Goal: Task Accomplishment & Management: Use online tool/utility

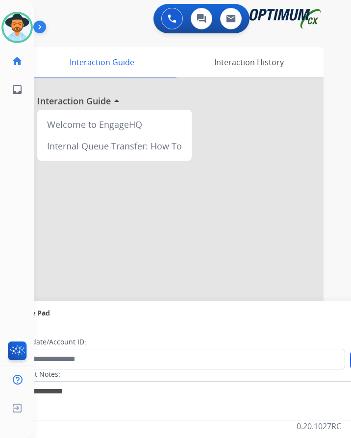
scroll to position [8, 0]
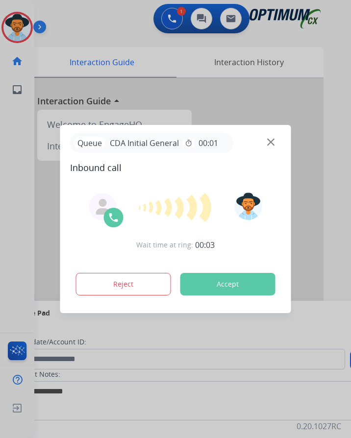
click at [175, 43] on div at bounding box center [175, 219] width 351 height 438
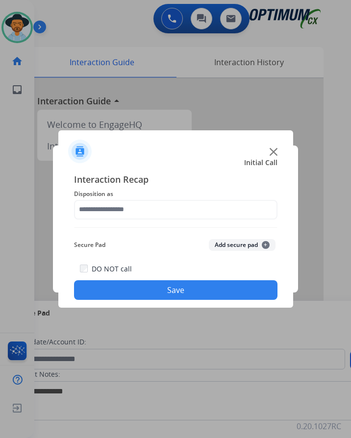
click at [139, 32] on div at bounding box center [175, 219] width 351 height 438
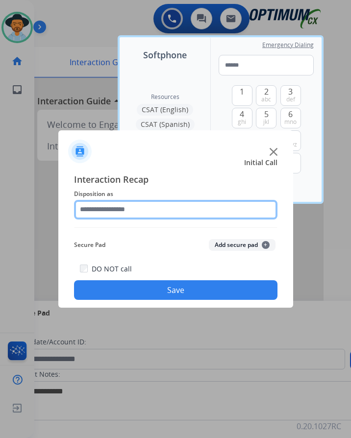
click at [164, 209] on input "text" at bounding box center [175, 210] width 203 height 20
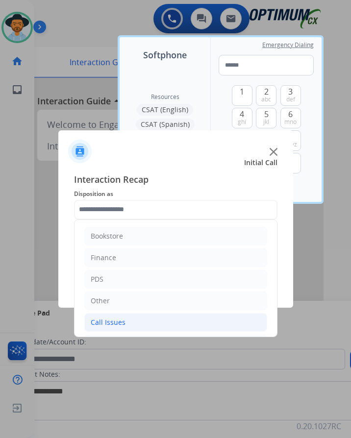
click at [141, 326] on li "Call Issues" at bounding box center [175, 322] width 183 height 19
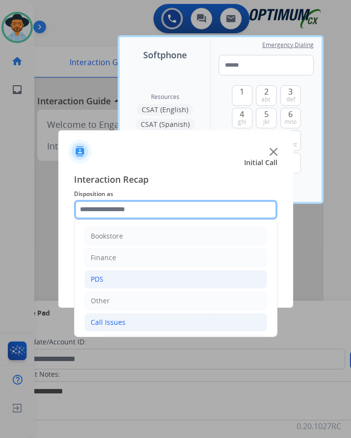
scroll to position [147, 0]
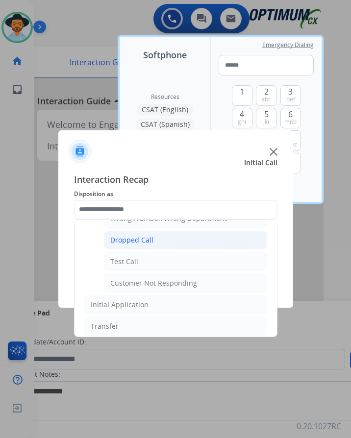
click at [157, 242] on li "Dropped Call" at bounding box center [185, 240] width 163 height 19
type input "**********"
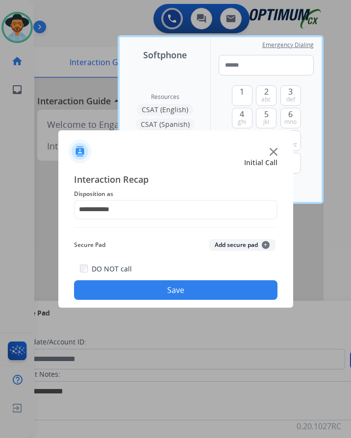
click at [143, 291] on button "Save" at bounding box center [175, 290] width 203 height 20
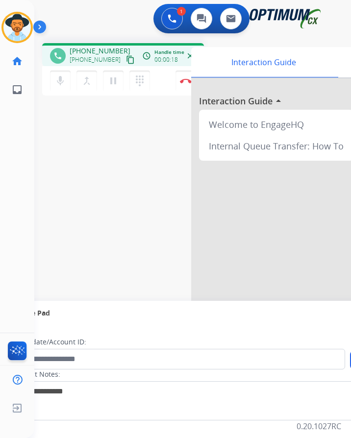
click at [101, 51] on span "+13473366281" at bounding box center [100, 51] width 61 height 10
copy span "13473366281"
click at [111, 83] on mat-icon "pause" at bounding box center [113, 81] width 12 height 12
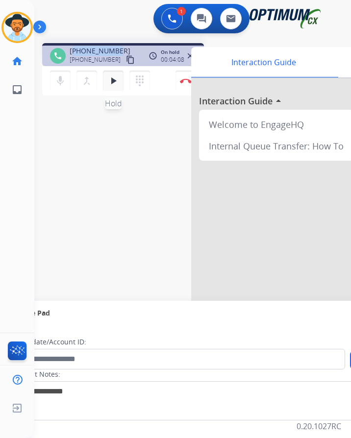
click at [115, 85] on mat-icon "play_arrow" at bounding box center [113, 81] width 12 height 12
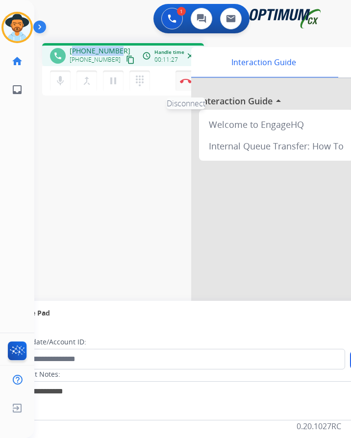
click at [187, 79] on img at bounding box center [186, 80] width 12 height 5
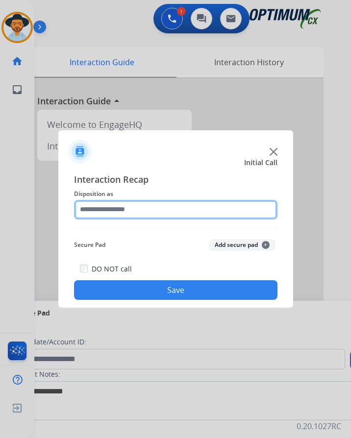
click at [162, 205] on input "text" at bounding box center [175, 210] width 203 height 20
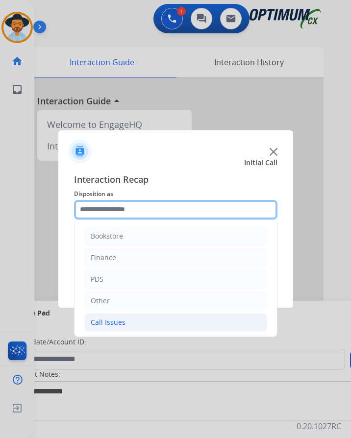
scroll to position [67, 0]
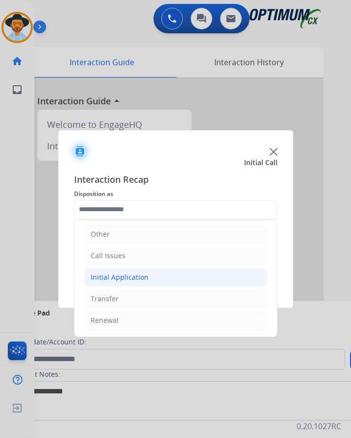
click at [138, 277] on div "Initial Application" at bounding box center [120, 278] width 58 height 10
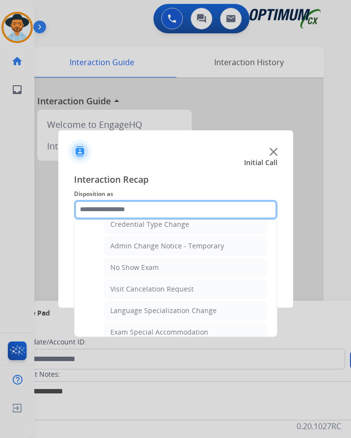
scroll to position [508, 0]
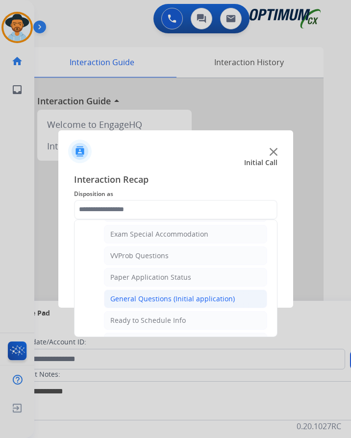
click at [146, 298] on div "General Questions (Initial application)" at bounding box center [172, 299] width 124 height 10
type input "**********"
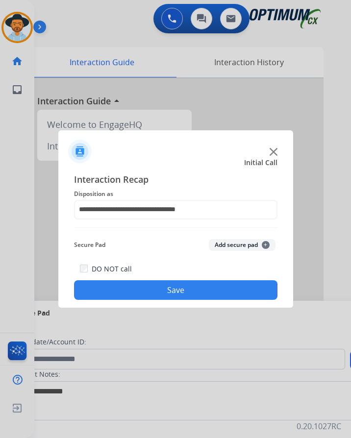
click at [144, 287] on button "Save" at bounding box center [175, 290] width 203 height 20
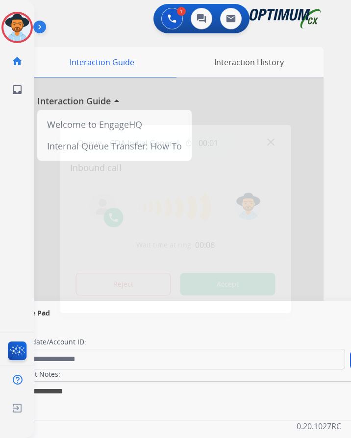
click at [112, 32] on div at bounding box center [175, 219] width 351 height 438
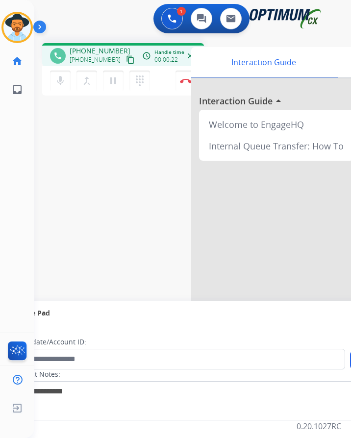
click at [102, 49] on span "+17577779314" at bounding box center [100, 51] width 61 height 10
copy span "17577779314"
click at [115, 85] on mat-icon "pause" at bounding box center [113, 81] width 12 height 12
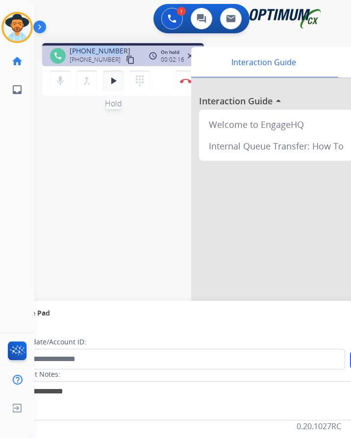
click at [112, 78] on mat-icon "play_arrow" at bounding box center [113, 81] width 12 height 12
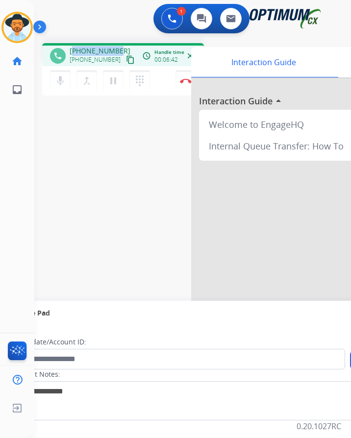
copy span "17577779314"
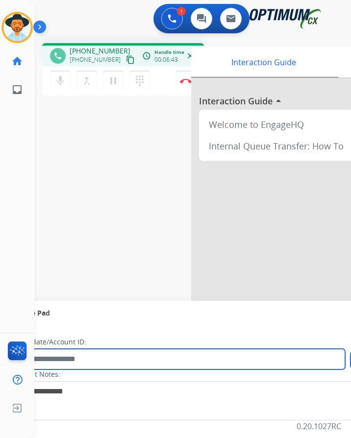
click at [90, 356] on input "text" at bounding box center [179, 359] width 332 height 21
paste input "**********"
type input "**********"
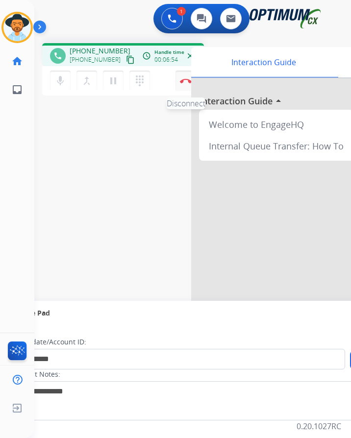
click at [180, 80] on img at bounding box center [186, 80] width 12 height 5
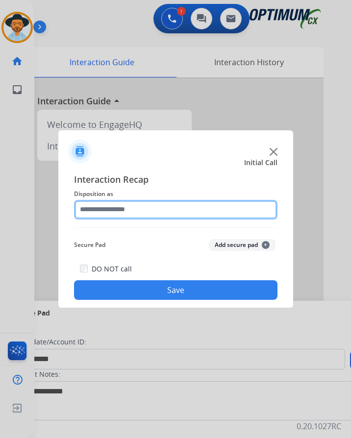
click at [138, 205] on input "text" at bounding box center [175, 210] width 203 height 20
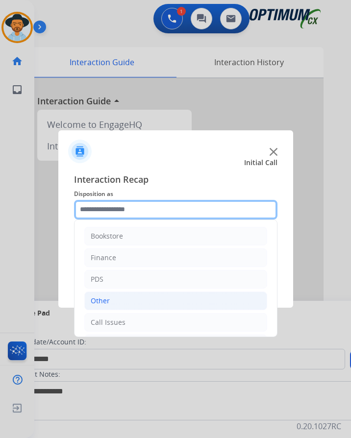
scroll to position [67, 0]
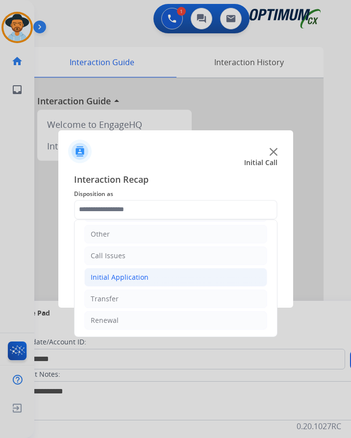
click at [122, 281] on div "Initial Application" at bounding box center [120, 278] width 58 height 10
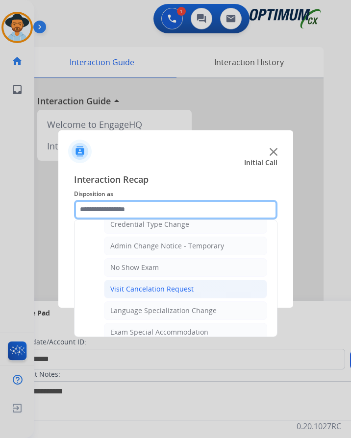
scroll to position [508, 0]
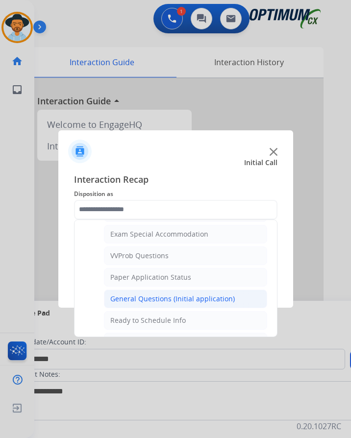
click at [150, 297] on div "General Questions (Initial application)" at bounding box center [172, 299] width 124 height 10
type input "**********"
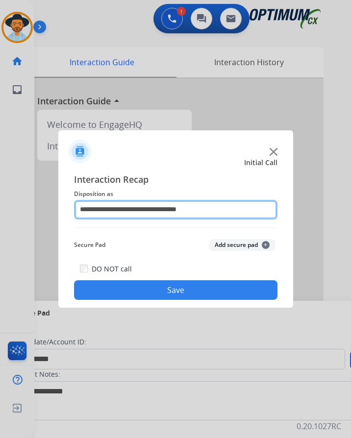
click at [191, 210] on input "**********" at bounding box center [175, 210] width 203 height 20
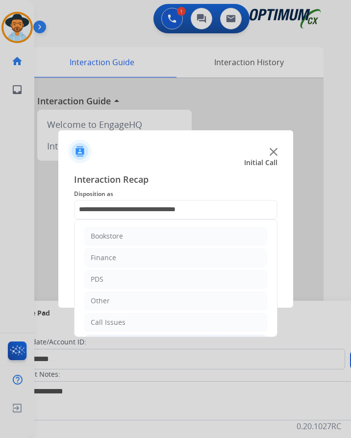
click at [212, 184] on span "Interaction Recap" at bounding box center [175, 181] width 203 height 16
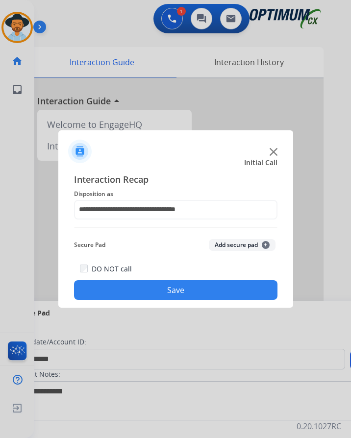
click at [187, 283] on button "Save" at bounding box center [175, 290] width 203 height 20
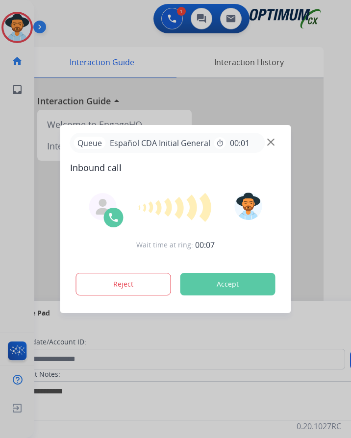
click at [90, 31] on div at bounding box center [175, 219] width 351 height 438
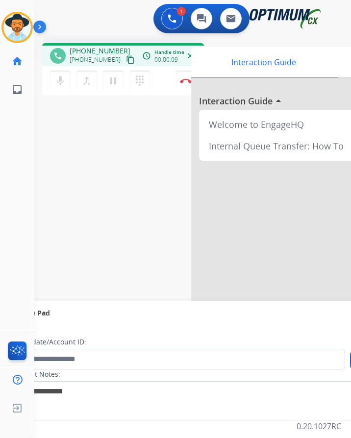
click at [84, 47] on span "+17867525829" at bounding box center [100, 51] width 61 height 10
copy span "17867525829"
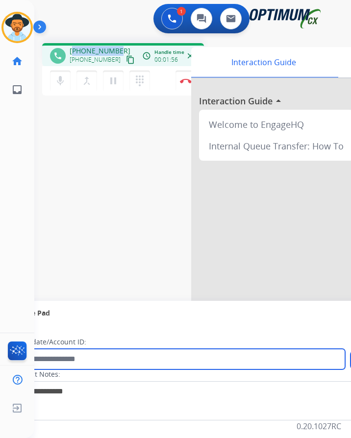
click at [205, 358] on input "text" at bounding box center [179, 359] width 332 height 21
type input "**********"
click at [49, 353] on input "**********" at bounding box center [179, 359] width 332 height 21
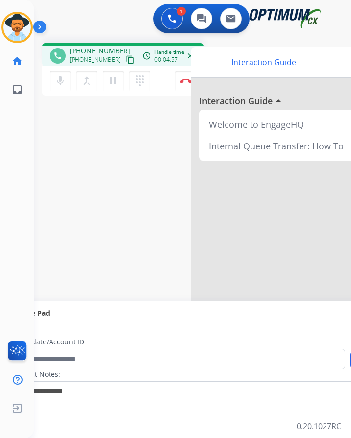
click at [93, 51] on span "+17867525829" at bounding box center [100, 51] width 61 height 10
copy span "17867525829"
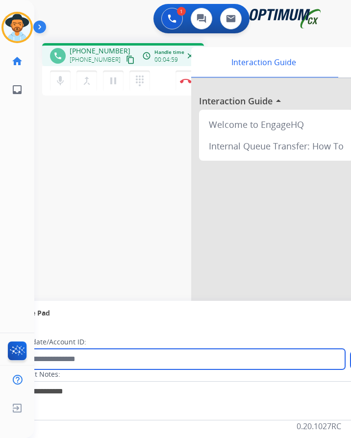
click at [107, 357] on input "text" at bounding box center [179, 359] width 332 height 21
paste input "**********"
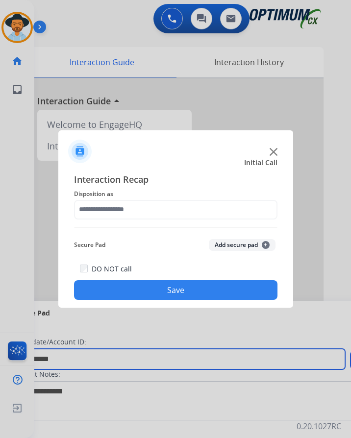
type input "**********"
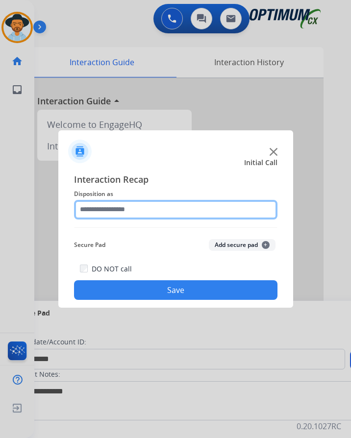
click at [157, 210] on input "text" at bounding box center [175, 210] width 203 height 20
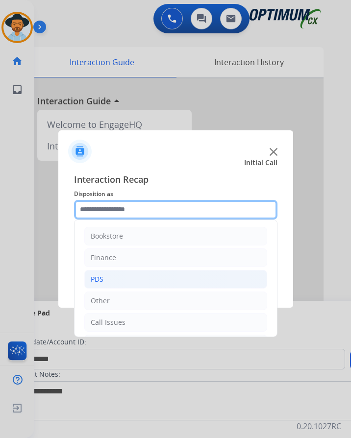
scroll to position [67, 0]
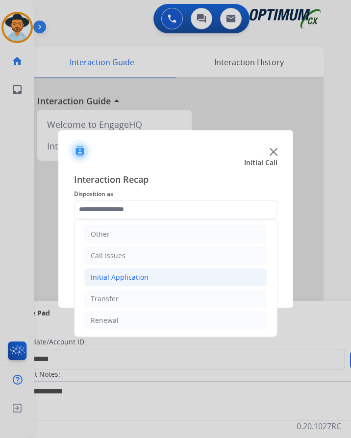
click at [142, 278] on div "Initial Application" at bounding box center [120, 278] width 58 height 10
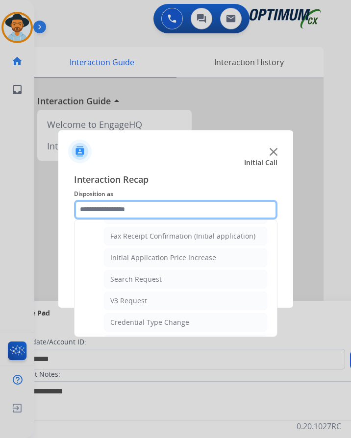
scroll to position [508, 0]
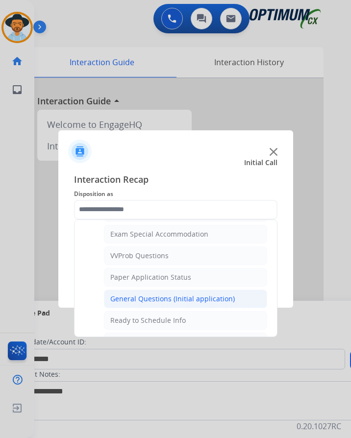
click at [188, 301] on div "General Questions (Initial application)" at bounding box center [172, 299] width 124 height 10
type input "**********"
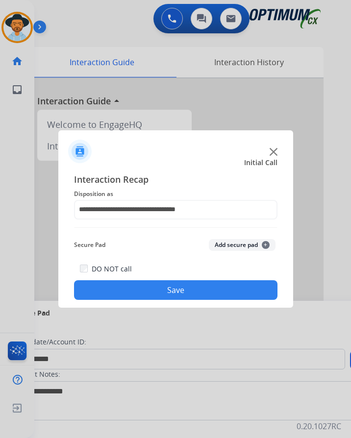
click at [200, 284] on button "Save" at bounding box center [175, 290] width 203 height 20
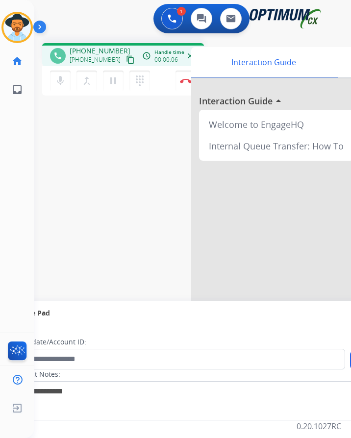
click at [88, 44] on div "phone +12037590841 +12037590841 content_copy access_time Call metrics Queue 00:…" at bounding box center [123, 54] width 162 height 23
copy span "12037590841"
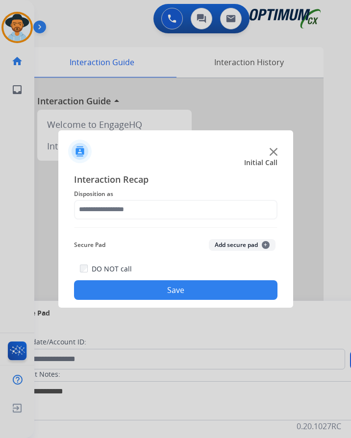
click at [106, 30] on div at bounding box center [175, 219] width 351 height 438
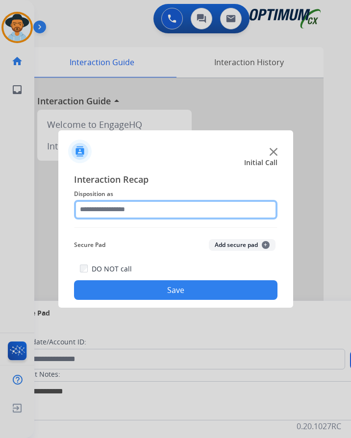
click at [120, 208] on input "text" at bounding box center [175, 210] width 203 height 20
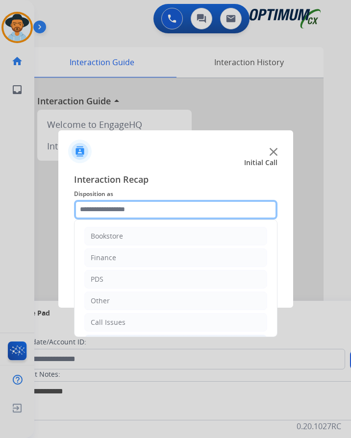
scroll to position [67, 0]
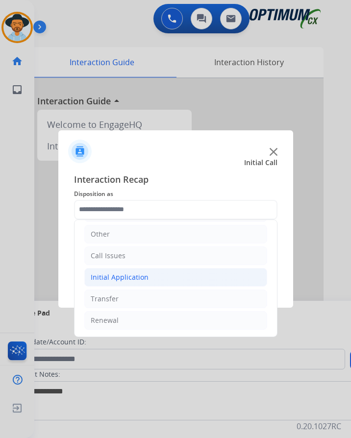
click at [124, 274] on div "Initial Application" at bounding box center [120, 278] width 58 height 10
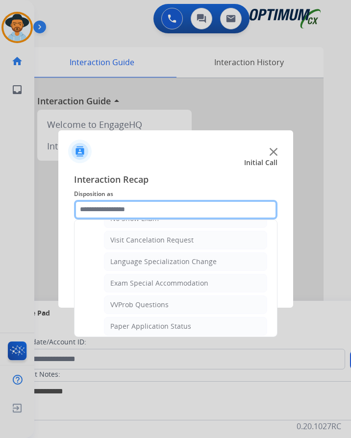
scroll to position [508, 0]
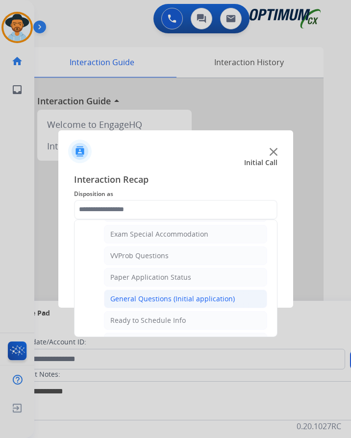
click at [139, 297] on div "General Questions (Initial application)" at bounding box center [172, 299] width 124 height 10
type input "**********"
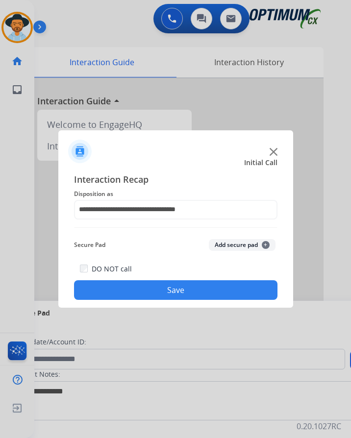
click at [136, 277] on div "DO NOT call Save" at bounding box center [175, 281] width 203 height 37
click at [130, 284] on button "Save" at bounding box center [175, 290] width 203 height 20
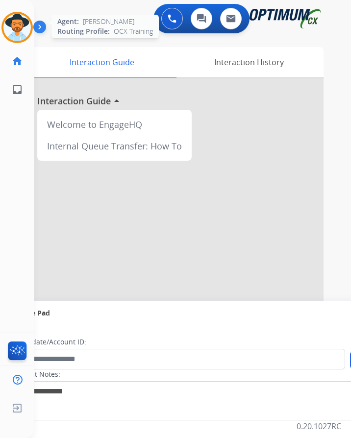
click at [25, 32] on img at bounding box center [16, 27] width 27 height 27
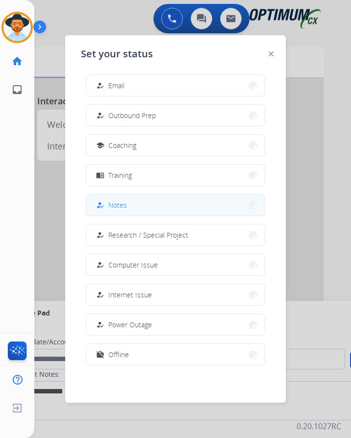
scroll to position [0, 0]
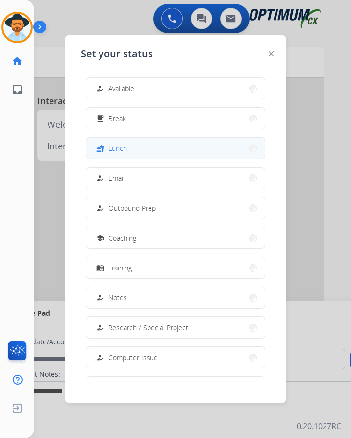
click at [114, 144] on span "Lunch" at bounding box center [117, 148] width 19 height 10
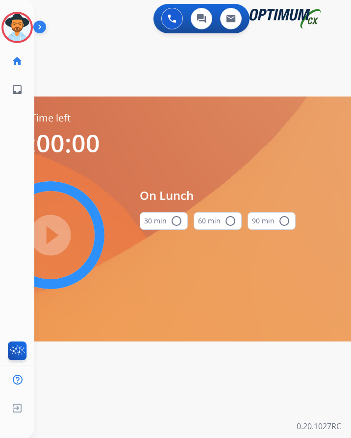
click at [176, 222] on mat-icon "radio_button_unchecked" at bounding box center [177, 221] width 12 height 12
click at [45, 234] on mat-icon "play_circle_filled" at bounding box center [51, 235] width 12 height 12
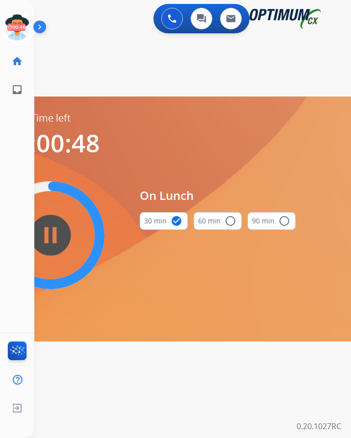
click at [157, 66] on div "swap_horiz Break voice bridge close_fullscreen Connect 3-Way Call merge_type Se…" at bounding box center [180, 58] width 293 height 47
click at [30, 33] on icon at bounding box center [17, 28] width 32 height 32
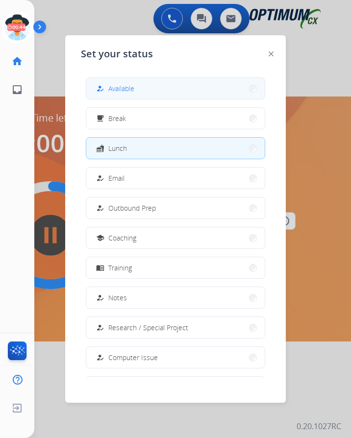
click at [152, 88] on button "how_to_reg Available" at bounding box center [175, 88] width 178 height 21
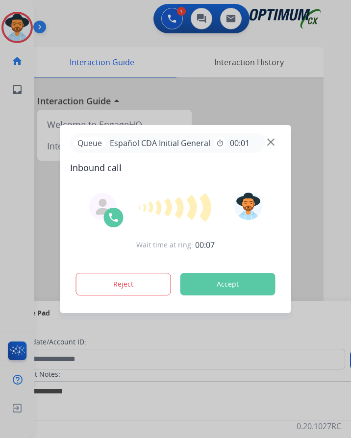
click at [118, 28] on div at bounding box center [175, 219] width 351 height 438
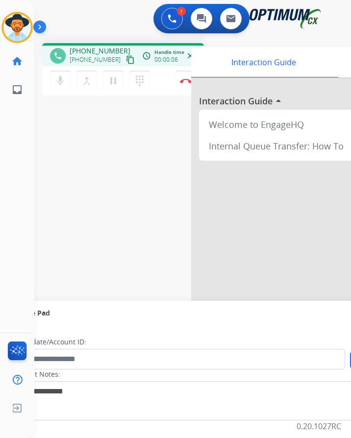
click at [97, 48] on span "[PHONE_NUMBER]" at bounding box center [100, 51] width 61 height 10
copy span "17879085013"
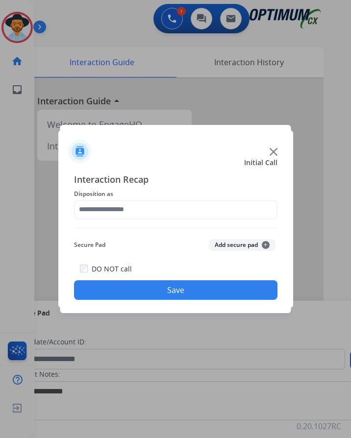
click at [111, 33] on div at bounding box center [175, 219] width 351 height 438
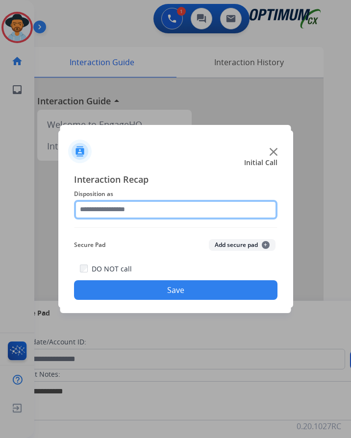
click at [166, 209] on input "text" at bounding box center [175, 210] width 203 height 20
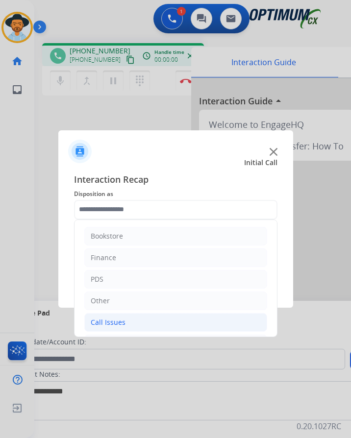
click at [132, 324] on li "Call Issues" at bounding box center [175, 322] width 183 height 19
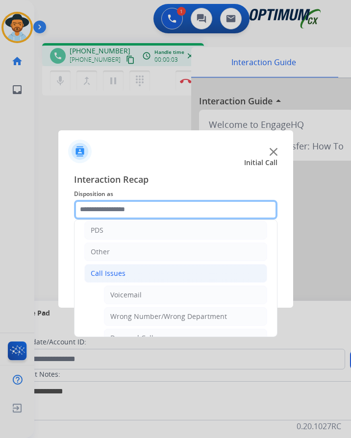
scroll to position [98, 0]
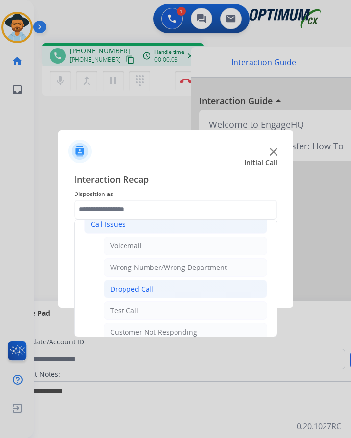
click at [140, 287] on div "Dropped Call" at bounding box center [131, 289] width 43 height 10
type input "**********"
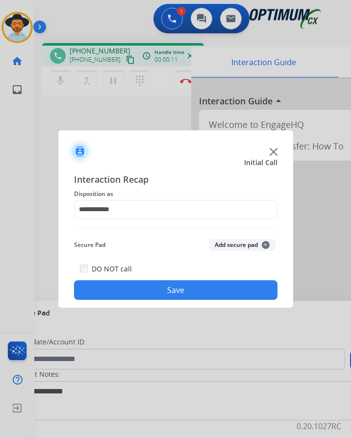
click at [140, 287] on button "Save" at bounding box center [175, 290] width 203 height 20
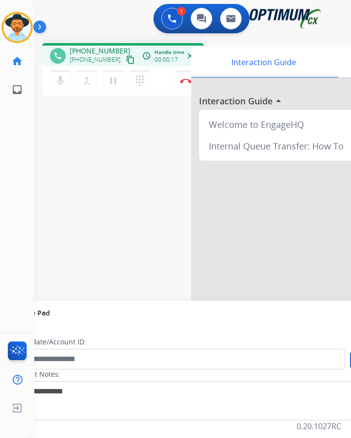
click at [90, 50] on span "+17867848601" at bounding box center [100, 51] width 61 height 10
copy span "17867848601"
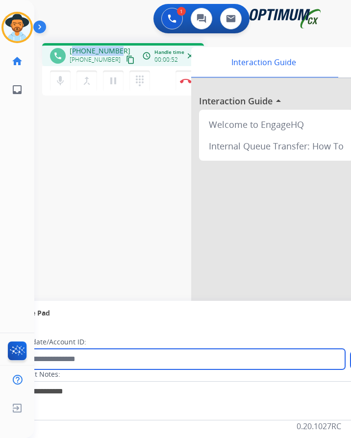
click at [259, 355] on input "text" at bounding box center [179, 359] width 332 height 21
type input "**********"
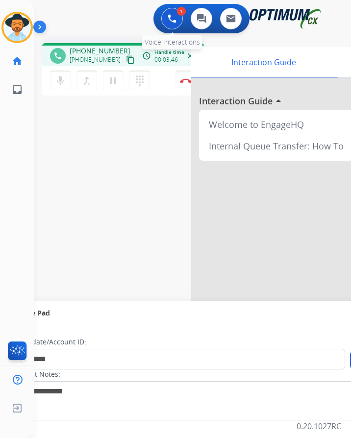
click at [174, 20] on button at bounding box center [172, 19] width 22 height 22
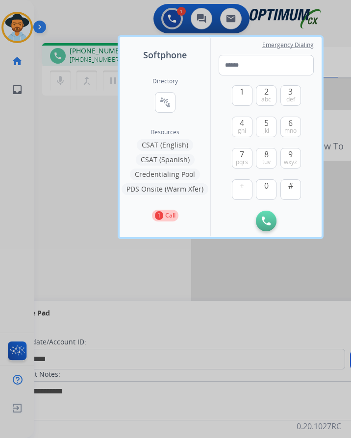
click at [119, 161] on div "Softphone Directory connect_without_contact Resource Directory Resources CSAT (…" at bounding box center [221, 137] width 206 height 204
drag, startPoint x: 0, startPoint y: 151, endPoint x: 130, endPoint y: 135, distance: 130.4
click at [4, 146] on div at bounding box center [175, 219] width 351 height 438
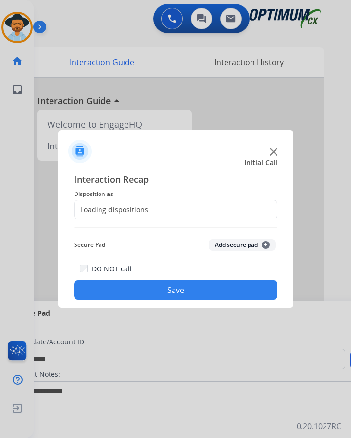
click at [183, 83] on div at bounding box center [175, 219] width 351 height 438
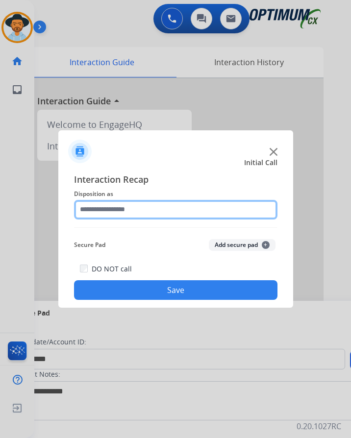
click at [161, 205] on input "text" at bounding box center [175, 210] width 203 height 20
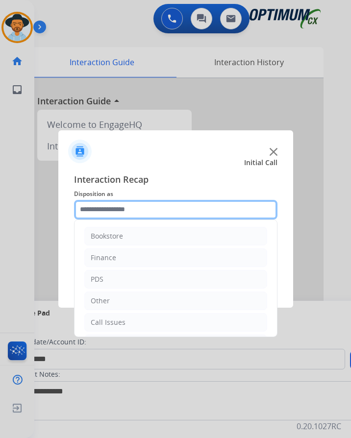
scroll to position [67, 0]
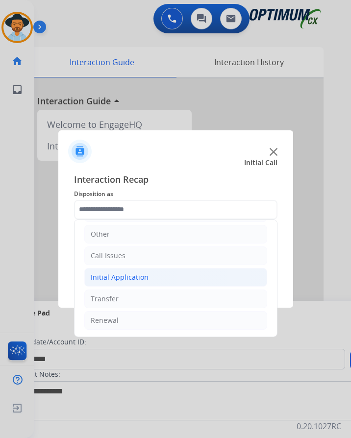
click at [142, 279] on div "Initial Application" at bounding box center [120, 278] width 58 height 10
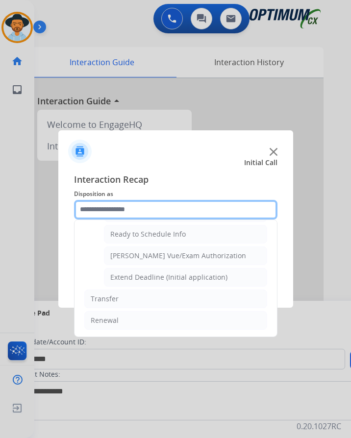
scroll to position [496, 0]
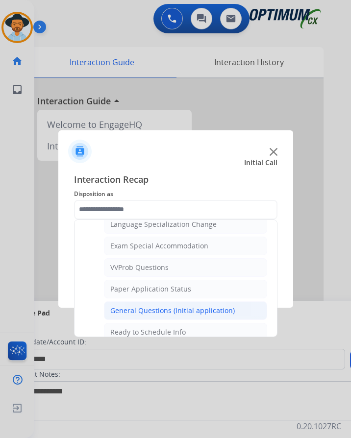
click at [146, 306] on div "General Questions (Initial application)" at bounding box center [172, 311] width 124 height 10
type input "**********"
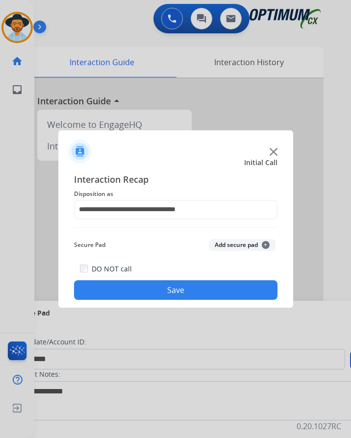
click at [153, 286] on button "Save" at bounding box center [175, 290] width 203 height 20
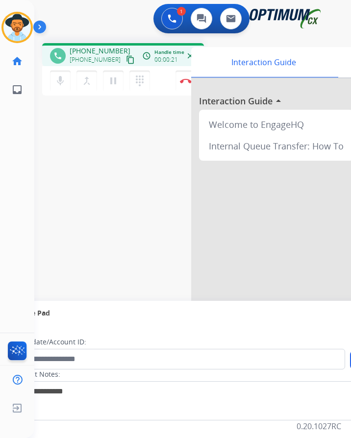
click at [92, 45] on div "phone +17872996784 +17872996784 content_copy access_time Call metrics Queue 00:…" at bounding box center [123, 54] width 162 height 23
copy span "17872996784"
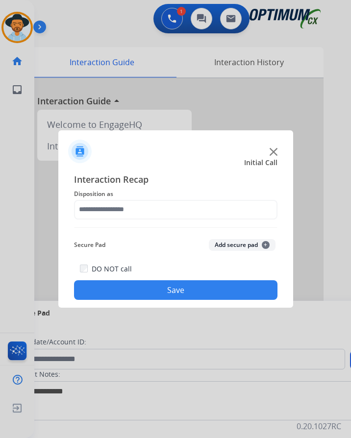
click at [75, 19] on div at bounding box center [175, 219] width 351 height 438
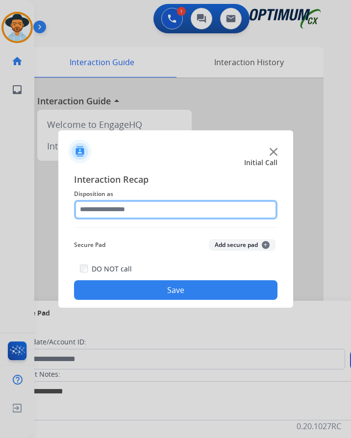
click at [123, 211] on input "text" at bounding box center [175, 210] width 203 height 20
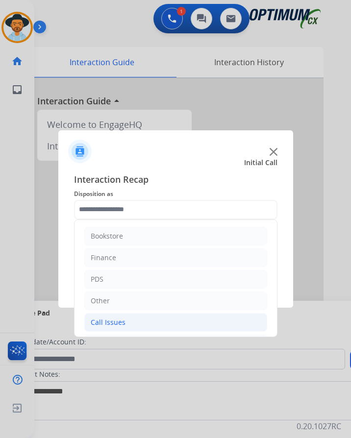
click at [128, 327] on li "Call Issues" at bounding box center [175, 322] width 183 height 19
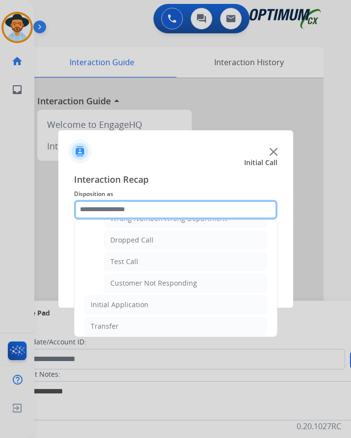
scroll to position [174, 0]
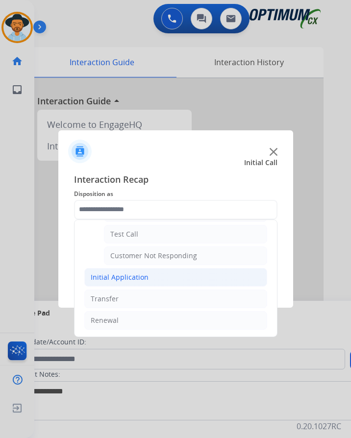
click at [109, 273] on div "Initial Application" at bounding box center [120, 278] width 58 height 10
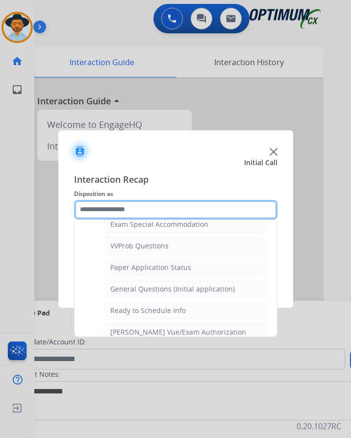
scroll to position [567, 0]
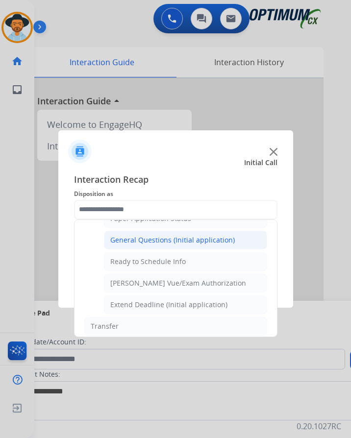
click at [171, 236] on div "General Questions (Initial application)" at bounding box center [172, 240] width 124 height 10
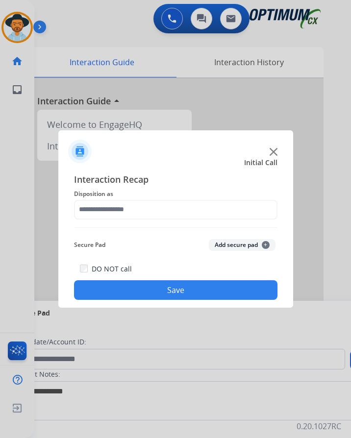
type input "**********"
click at [147, 280] on button "Save" at bounding box center [175, 290] width 203 height 20
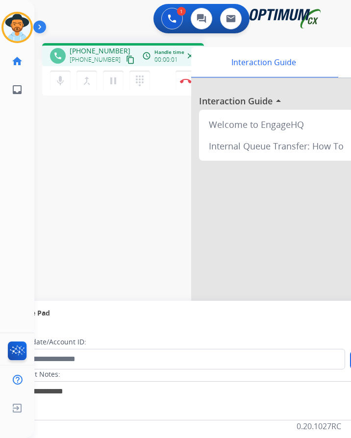
click at [105, 46] on span "+12028767433" at bounding box center [100, 51] width 61 height 10
copy span "12028767433"
click at [108, 46] on span "+12028767433" at bounding box center [100, 51] width 61 height 10
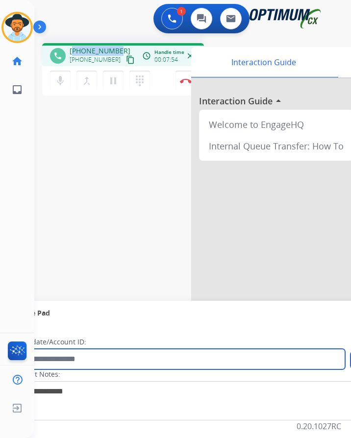
click at [122, 358] on input "text" at bounding box center [179, 359] width 332 height 21
paste input "**********"
type input "**********"
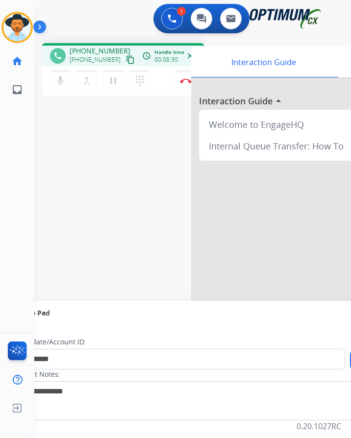
click at [159, 199] on div "**********" at bounding box center [180, 239] width 293 height 409
click at [182, 78] on img at bounding box center [186, 80] width 12 height 5
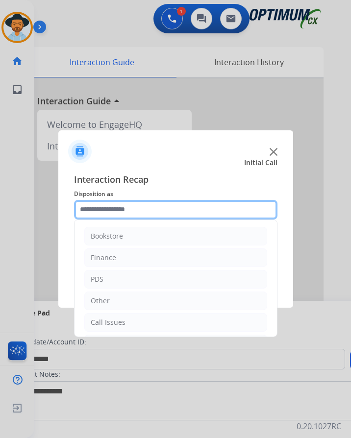
click at [176, 202] on input "text" at bounding box center [175, 210] width 203 height 20
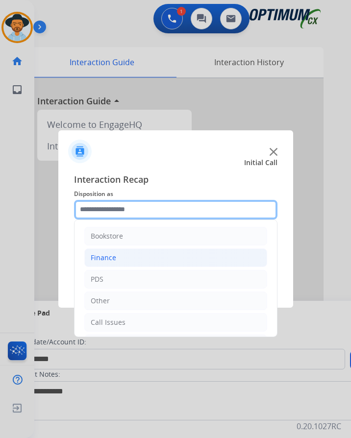
scroll to position [67, 0]
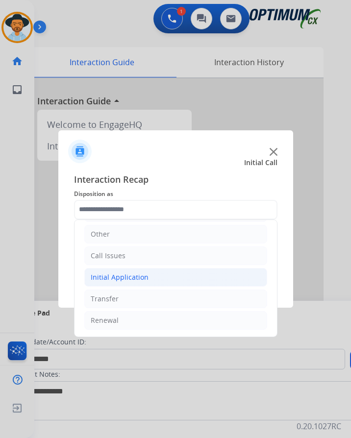
click at [160, 268] on li "Initial Application" at bounding box center [175, 277] width 183 height 19
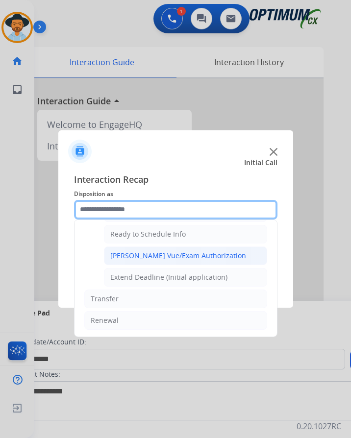
scroll to position [496, 0]
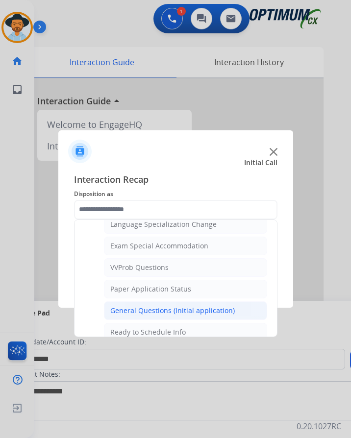
click at [158, 306] on div "General Questions (Initial application)" at bounding box center [172, 311] width 124 height 10
type input "**********"
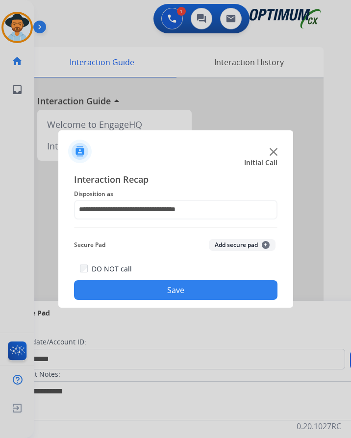
click at [163, 284] on button "Save" at bounding box center [175, 290] width 203 height 20
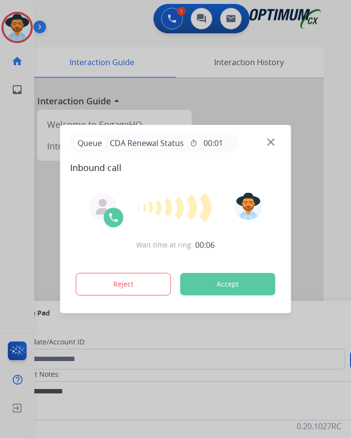
click at [69, 16] on div at bounding box center [175, 219] width 351 height 438
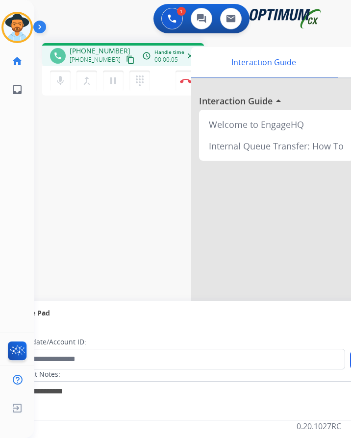
click at [88, 46] on span "+13802394080" at bounding box center [100, 51] width 61 height 10
copy span "13802394080"
drag, startPoint x: 271, startPoint y: 274, endPoint x: 247, endPoint y: 260, distance: 27.5
click at [271, 274] on div at bounding box center [338, 261] width 294 height 366
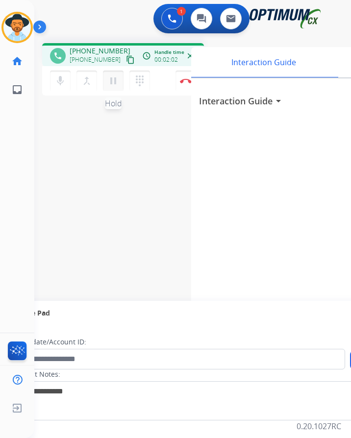
click at [110, 75] on mat-icon "pause" at bounding box center [113, 81] width 12 height 12
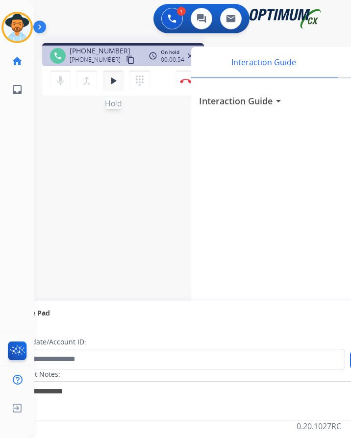
click at [115, 75] on mat-icon "play_arrow" at bounding box center [113, 81] width 12 height 12
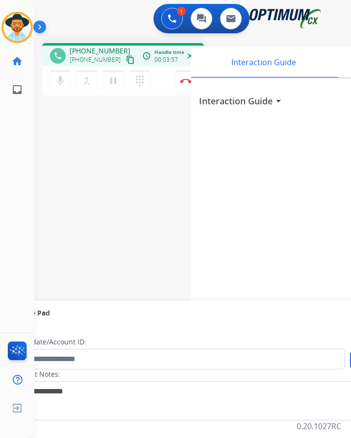
click at [109, 46] on span "+13802394080" at bounding box center [100, 51] width 61 height 10
copy span "13802394080"
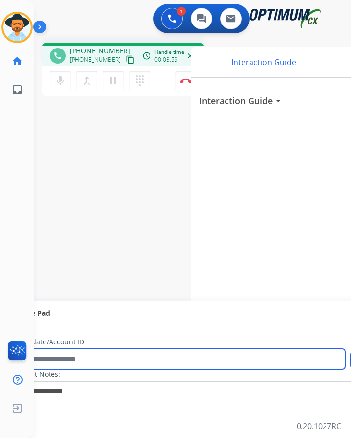
click at [112, 357] on input "text" at bounding box center [179, 359] width 332 height 21
paste input "**********"
type input "**********"
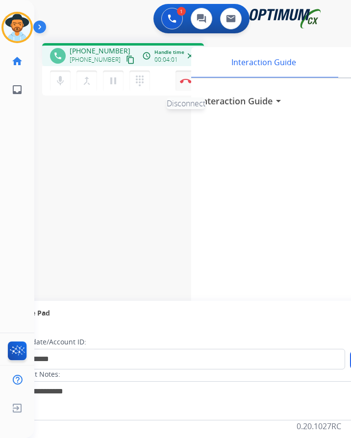
click at [180, 78] on img at bounding box center [186, 80] width 12 height 5
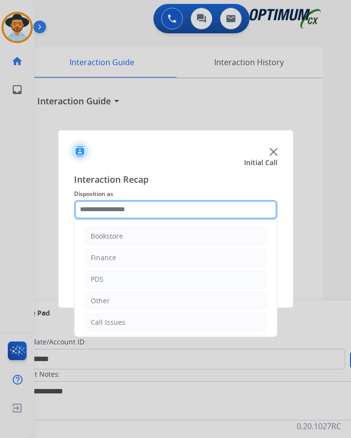
click at [171, 203] on input "text" at bounding box center [175, 210] width 203 height 20
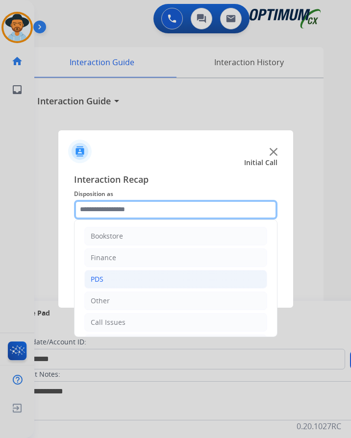
scroll to position [67, 0]
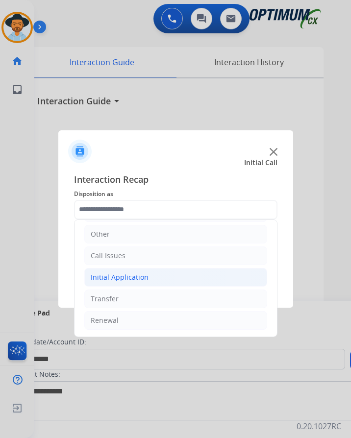
click at [166, 272] on li "Initial Application" at bounding box center [175, 277] width 183 height 19
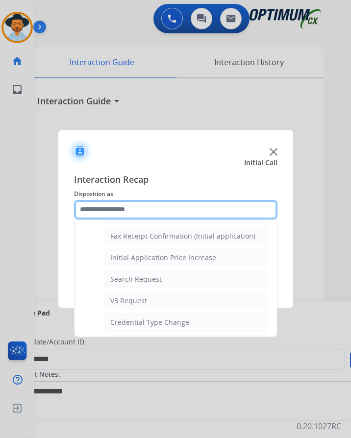
scroll to position [508, 0]
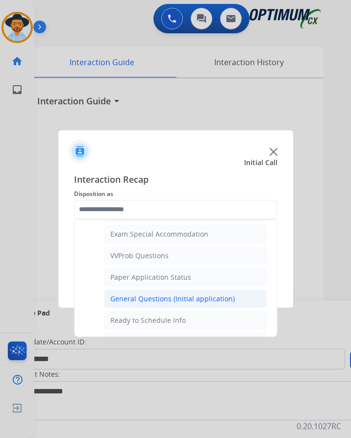
click at [170, 290] on li "General Questions (Initial application)" at bounding box center [185, 299] width 163 height 19
type input "**********"
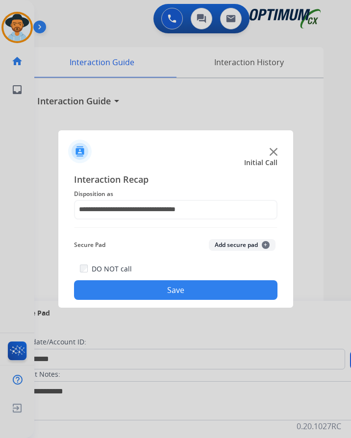
click at [166, 286] on button "Save" at bounding box center [175, 290] width 203 height 20
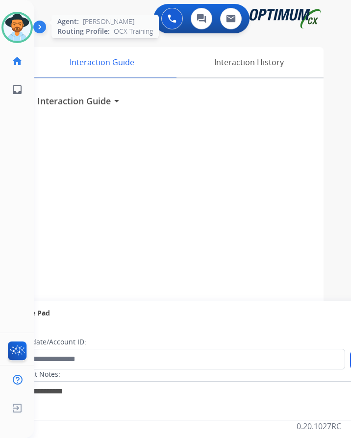
click at [11, 26] on img at bounding box center [16, 27] width 27 height 27
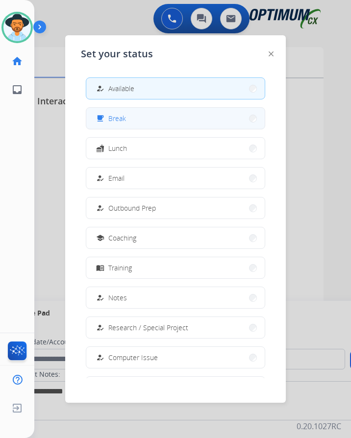
click at [115, 116] on button "free_breakfast Break" at bounding box center [175, 118] width 178 height 21
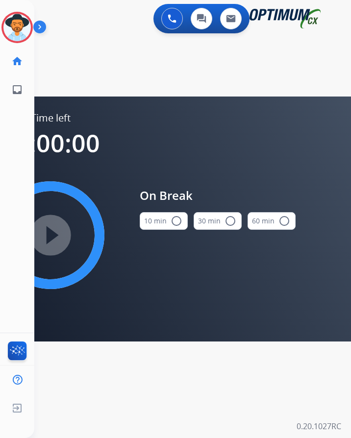
click at [171, 216] on mat-icon "radio_button_unchecked" at bounding box center [177, 221] width 12 height 12
click at [56, 236] on mat-icon "play_circle_filled" at bounding box center [51, 235] width 12 height 12
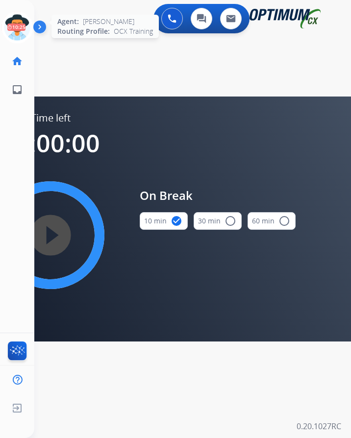
click at [18, 19] on icon at bounding box center [17, 28] width 32 height 32
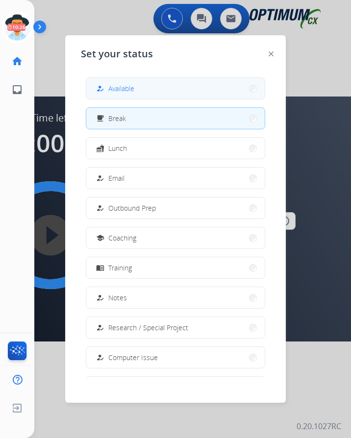
click at [134, 83] on span "Available" at bounding box center [121, 88] width 26 height 10
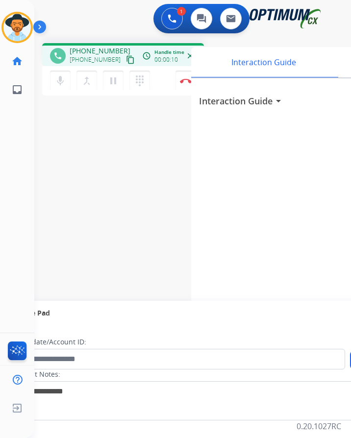
click at [137, 19] on div "1 Voice Interactions 0 Chat Interactions 0 Email Interactions" at bounding box center [184, 19] width 285 height 31
click at [92, 46] on span "[PHONE_NUMBER]" at bounding box center [100, 51] width 61 height 10
copy span "16158904317"
click at [113, 75] on mat-icon "pause" at bounding box center [113, 81] width 12 height 12
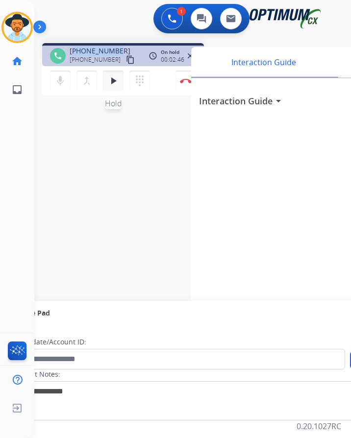
click at [116, 77] on mat-icon "play_arrow" at bounding box center [113, 81] width 12 height 12
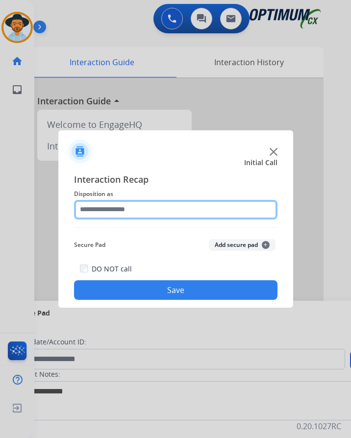
click at [146, 213] on input "text" at bounding box center [175, 210] width 203 height 20
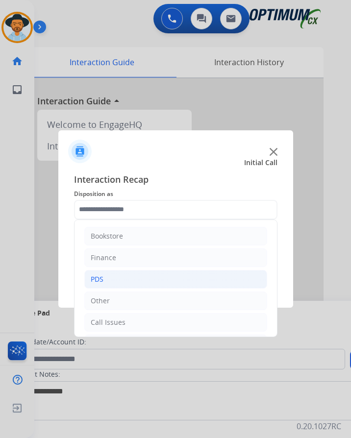
click at [114, 283] on li "PDS" at bounding box center [175, 279] width 183 height 19
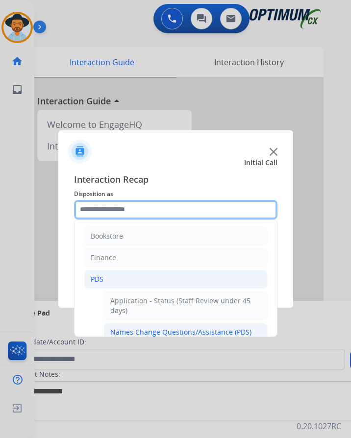
scroll to position [98, 0]
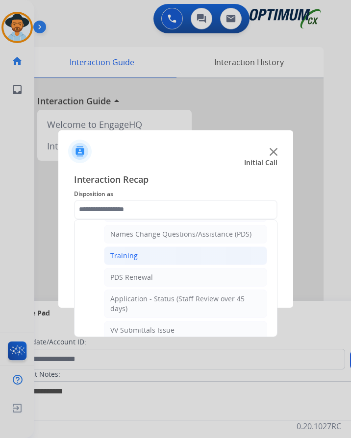
click at [130, 260] on div "Training" at bounding box center [123, 256] width 27 height 10
type input "********"
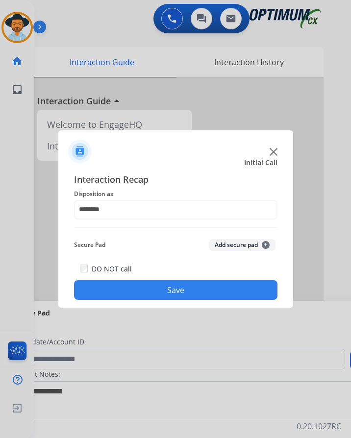
click at [149, 293] on button "Save" at bounding box center [175, 290] width 203 height 20
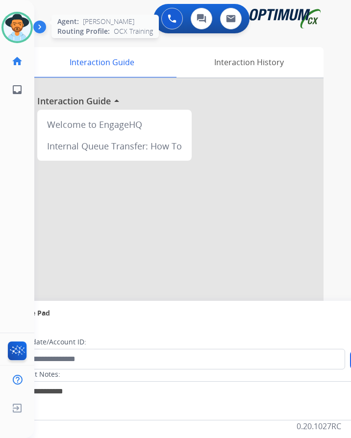
click at [15, 36] on img at bounding box center [16, 27] width 27 height 27
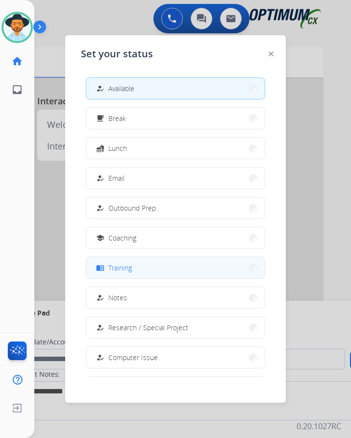
click at [132, 271] on span "Training" at bounding box center [120, 268] width 24 height 10
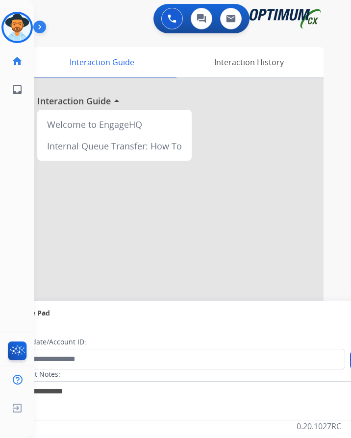
click at [89, 38] on div "swap_horiz Break voice bridge close_fullscreen Connect 3-Way Call merge_type Se…" at bounding box center [180, 239] width 293 height 409
